Goal: Find specific page/section: Find specific page/section

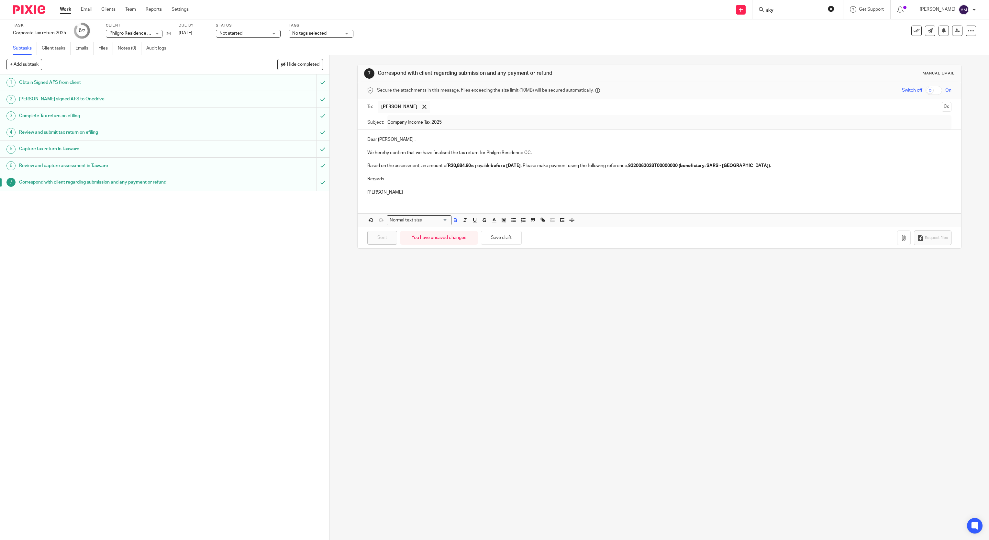
type input "sky"
click button "submit" at bounding box center [0, 0] width 0 height 0
click at [801, 27] on link at bounding box center [833, 27] width 139 height 15
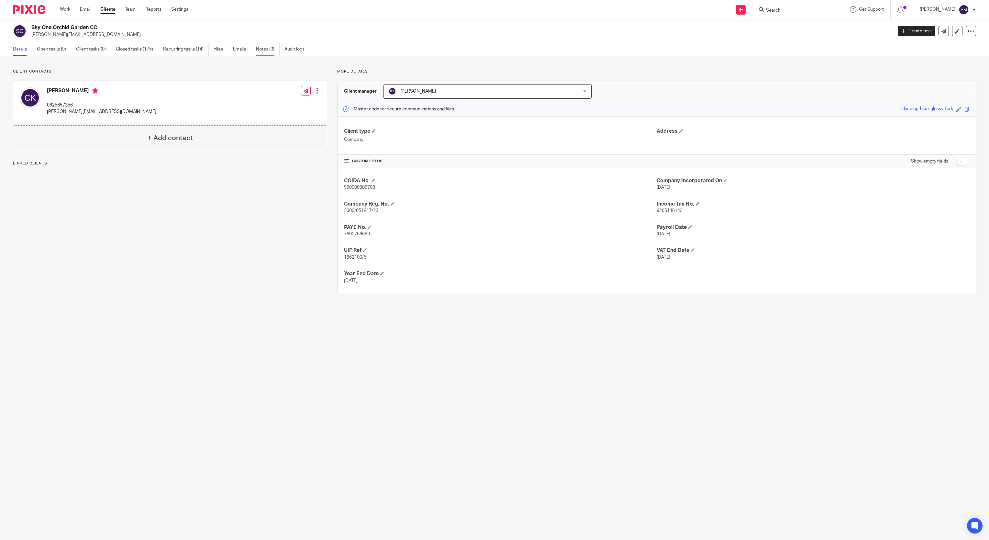
click at [265, 49] on link "Notes (3)" at bounding box center [268, 49] width 24 height 13
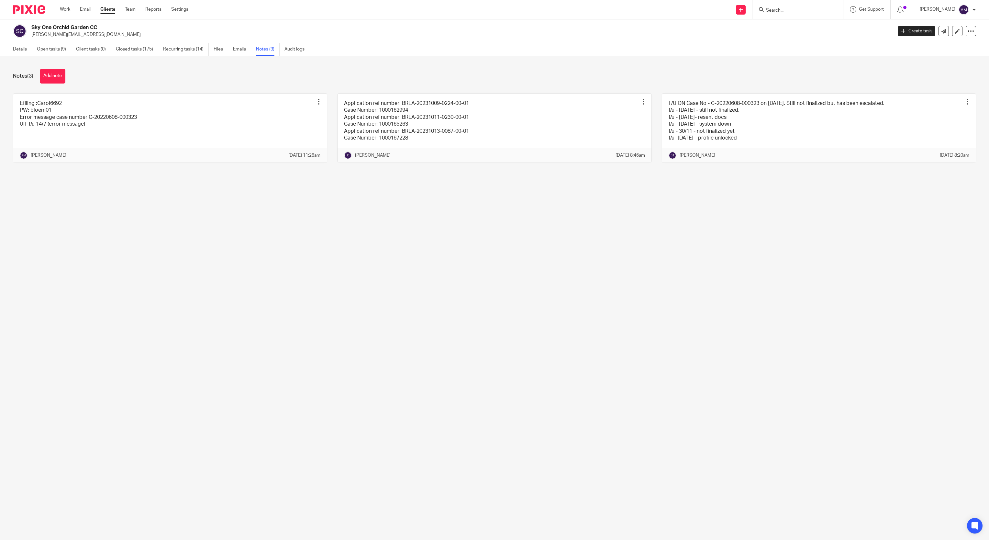
click at [784, 14] on div at bounding box center [797, 9] width 91 height 19
click at [790, 8] on input "Search" at bounding box center [794, 11] width 58 height 6
type input "[PERSON_NAME]"
click at [813, 28] on link at bounding box center [822, 27] width 117 height 15
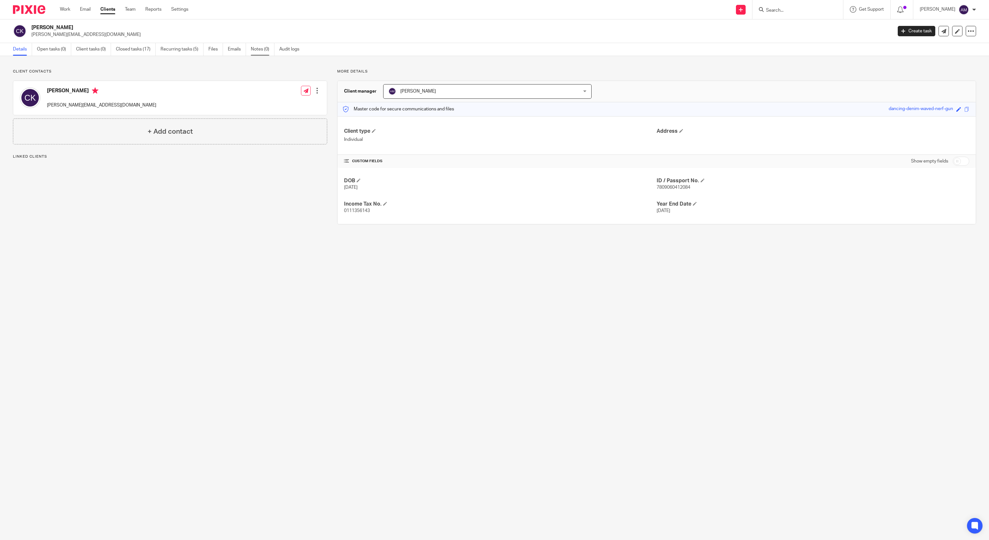
click at [256, 49] on link "Notes (0)" at bounding box center [263, 49] width 24 height 13
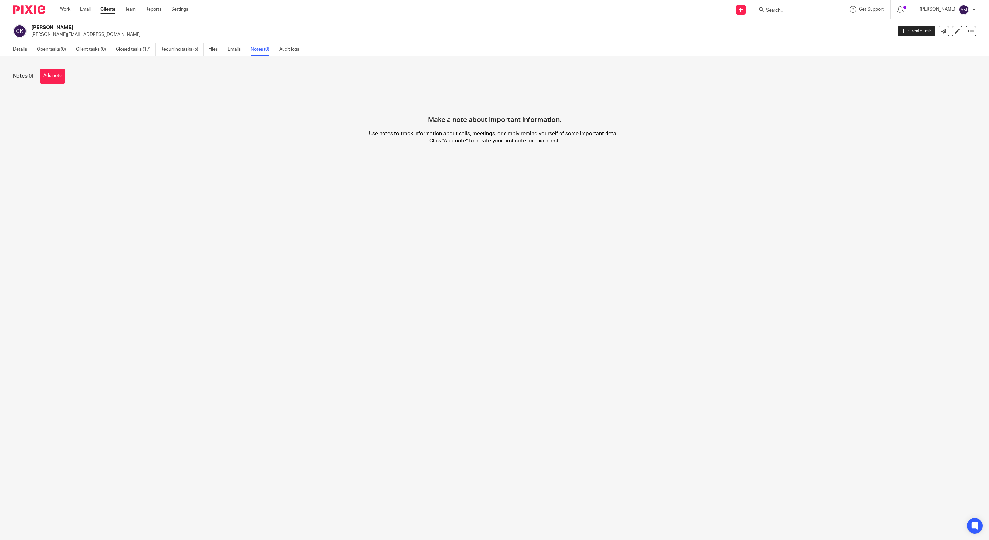
click at [789, 8] on input "Search" at bounding box center [794, 11] width 58 height 6
type input "kocho"
click button "submit" at bounding box center [0, 0] width 0 height 0
click at [810, 28] on link at bounding box center [824, 27] width 120 height 15
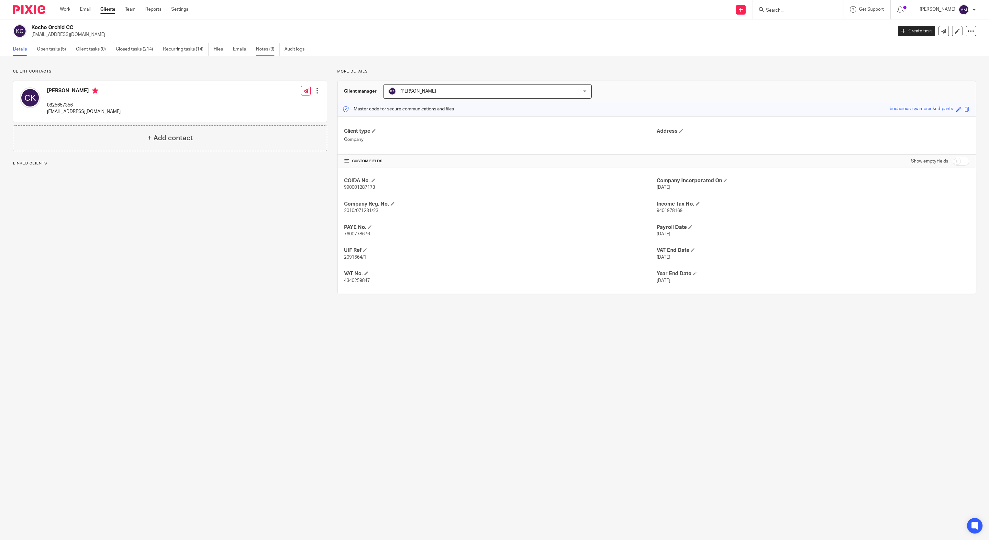
click at [269, 48] on link "Notes (3)" at bounding box center [268, 49] width 24 height 13
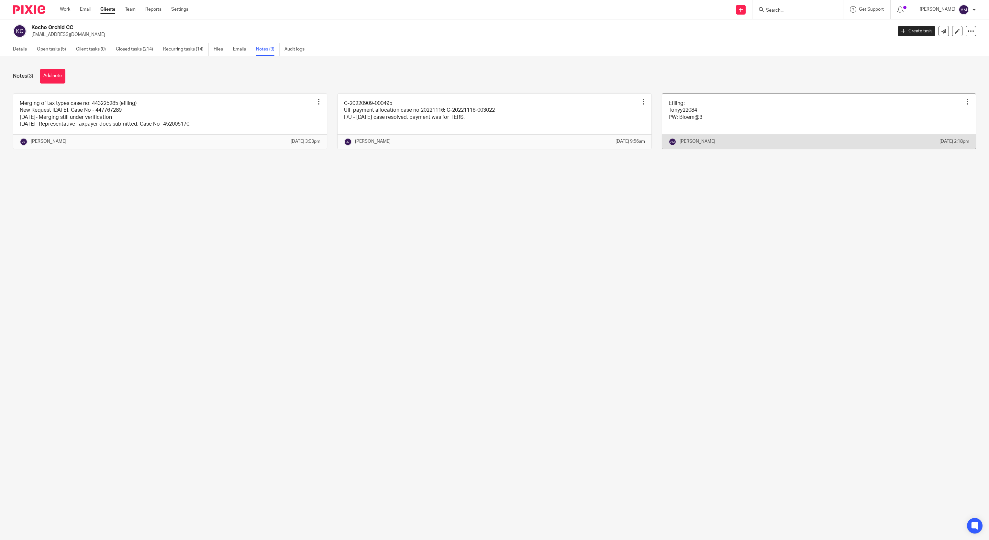
click at [757, 123] on link at bounding box center [819, 121] width 314 height 55
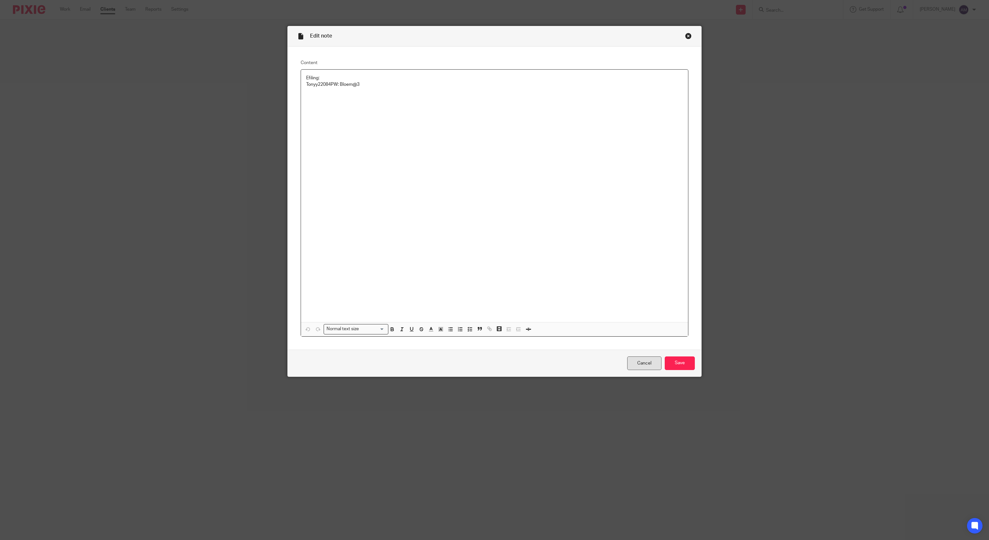
click at [630, 361] on link "Cancel" at bounding box center [644, 363] width 34 height 14
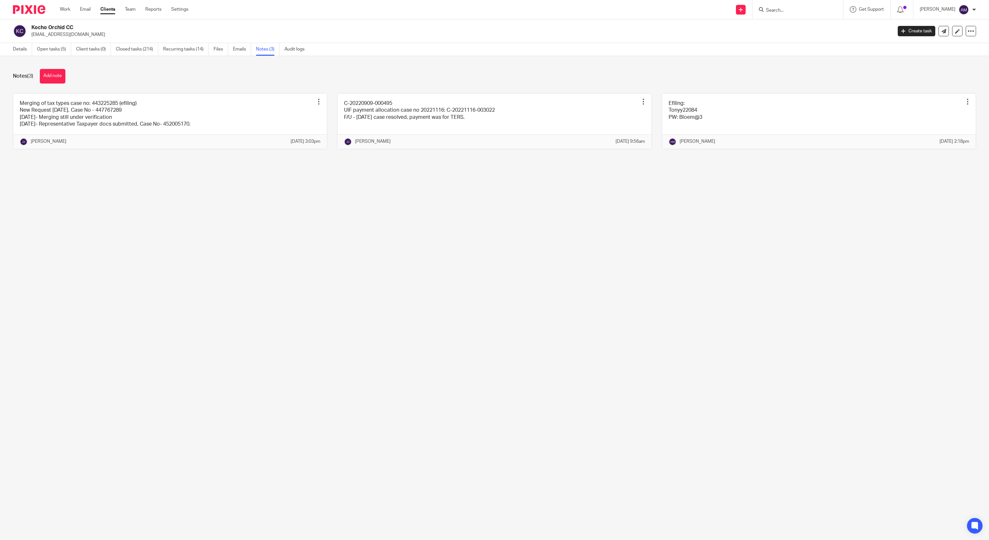
click at [783, 10] on input "Search" at bounding box center [794, 11] width 58 height 6
type input "skyon"
click at [800, 44] on link at bounding box center [824, 43] width 120 height 15
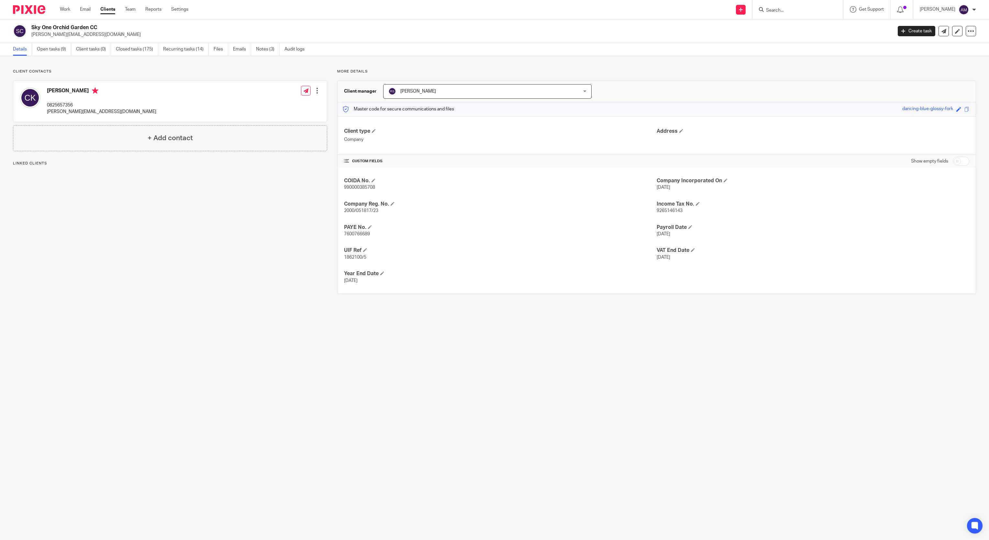
click at [271, 48] on link "Notes (3)" at bounding box center [268, 49] width 24 height 13
